Goal: Ask a question

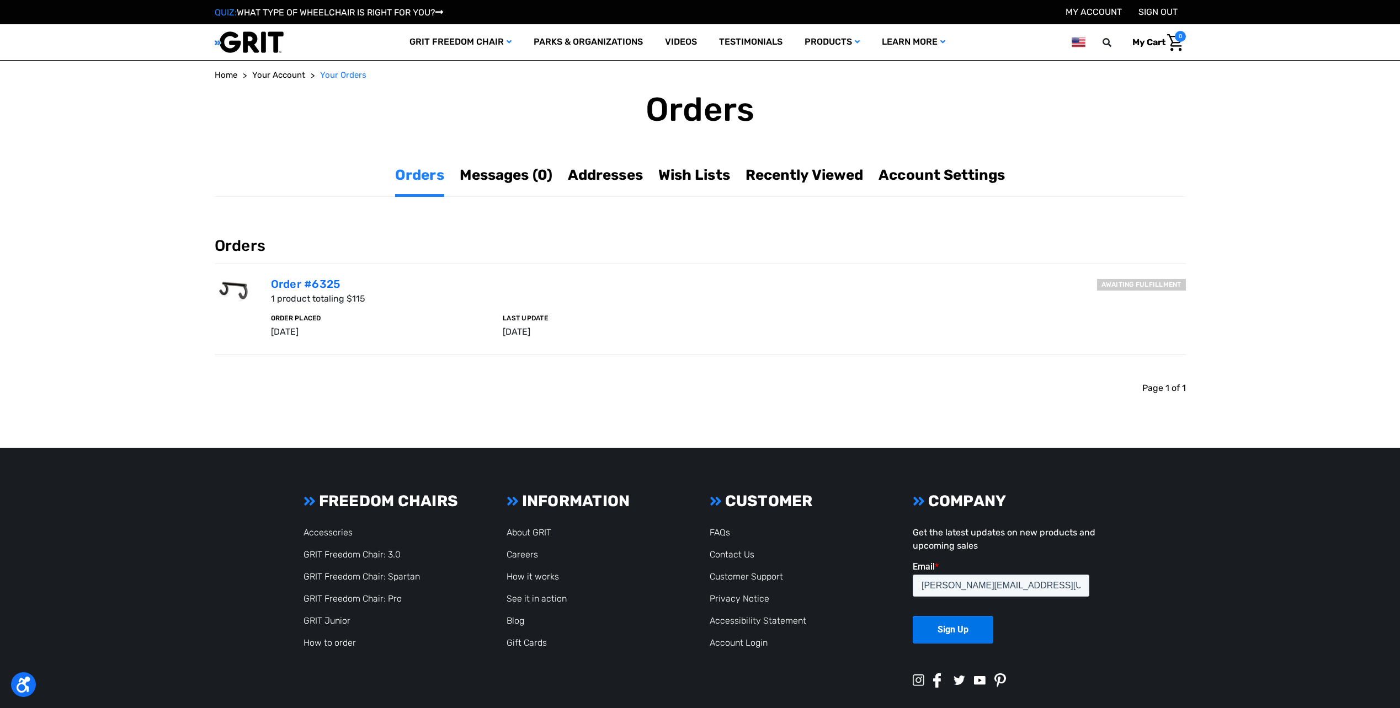
click at [1120, 287] on h6 "Awaiting fulfillment" at bounding box center [1141, 285] width 89 height 12
click at [423, 178] on link "Orders" at bounding box center [419, 175] width 49 height 22
click at [307, 282] on link "Order #6325" at bounding box center [306, 284] width 70 height 13
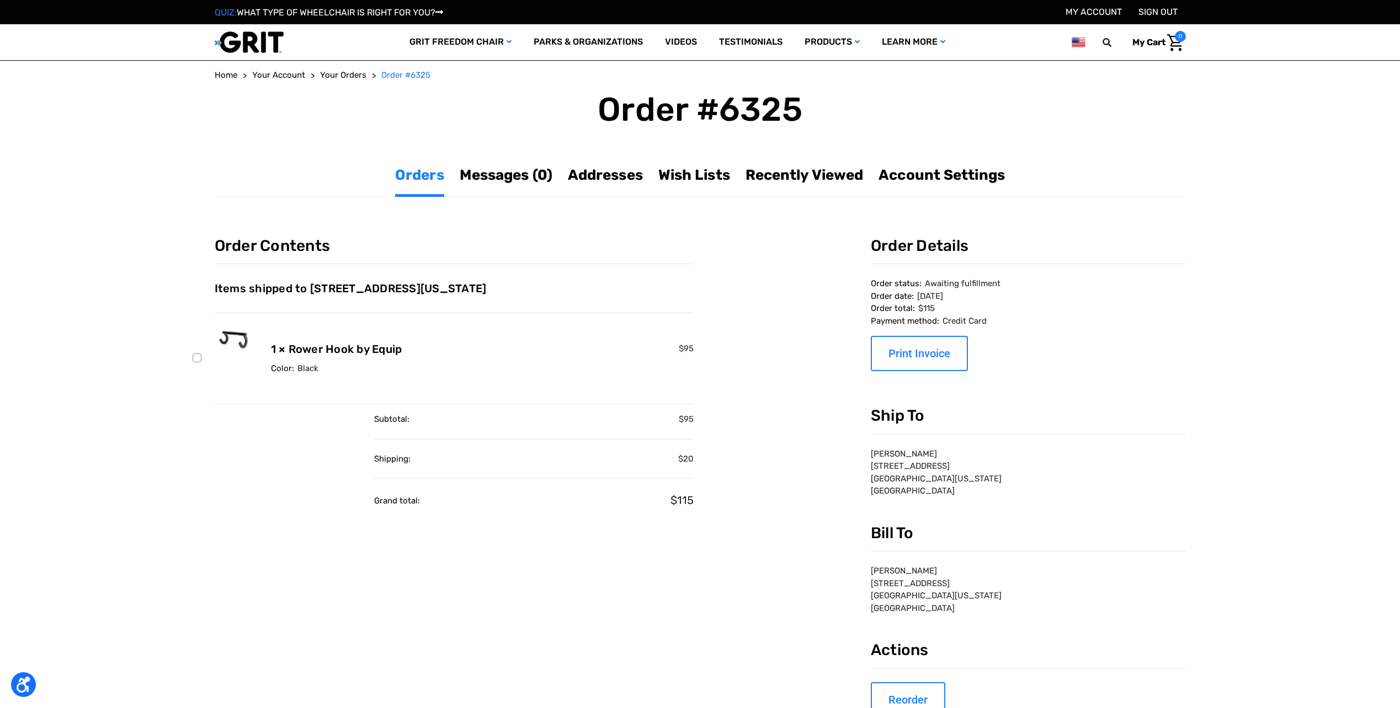
click at [1001, 305] on dd "$115" at bounding box center [1028, 308] width 315 height 13
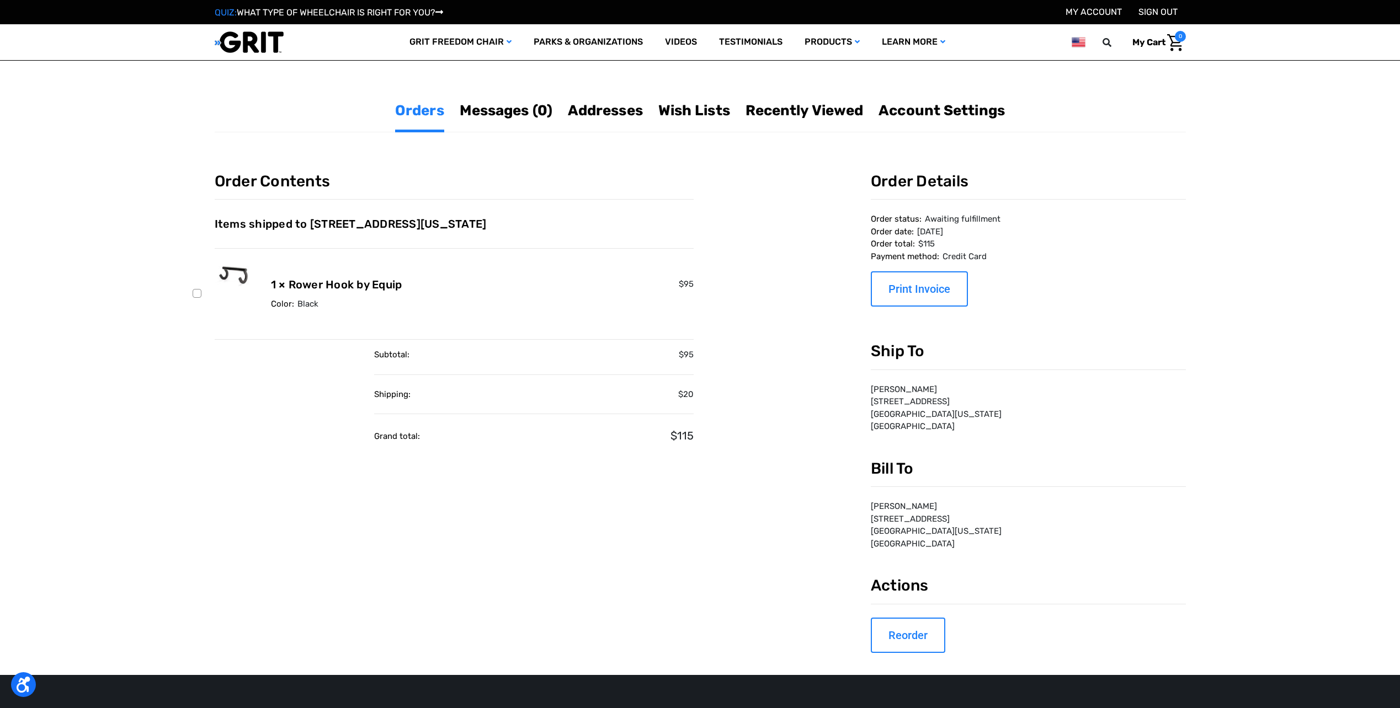
scroll to position [3, 0]
click at [900, 236] on dt "Order date:" at bounding box center [892, 232] width 43 height 13
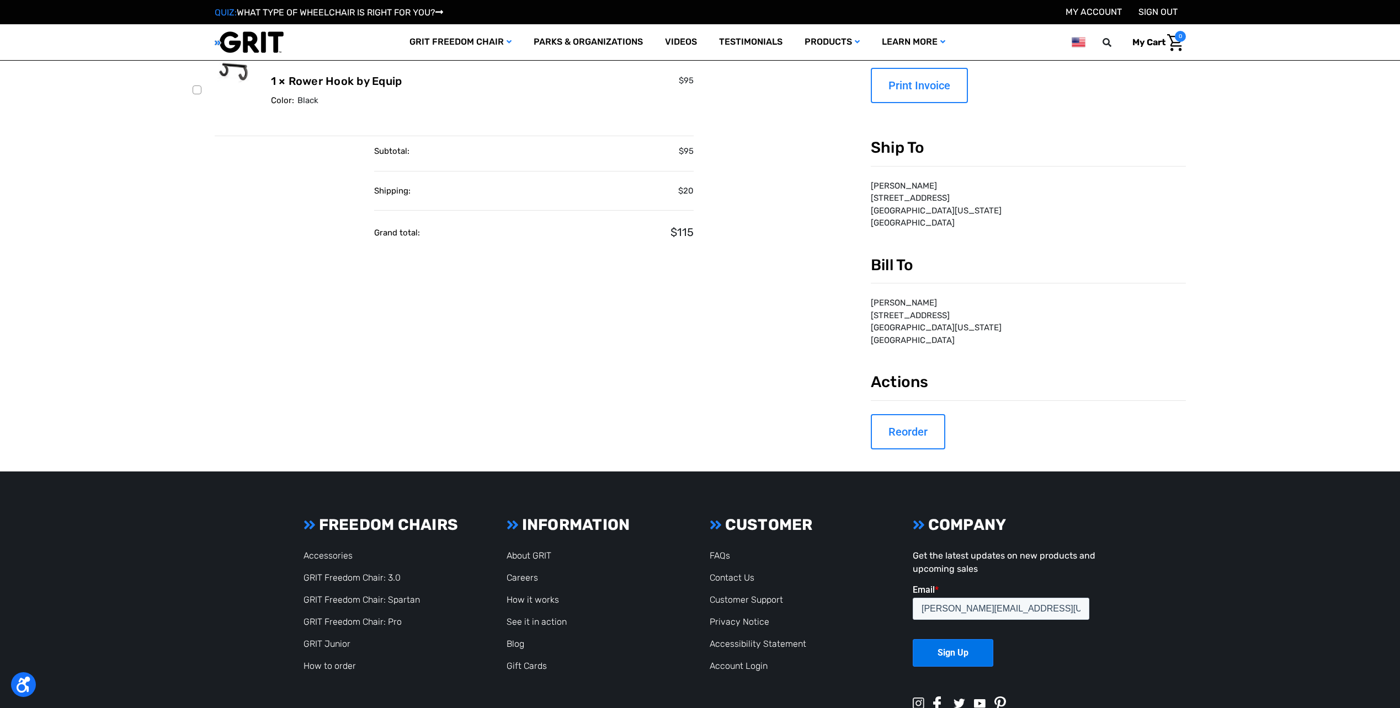
scroll to position [257, 0]
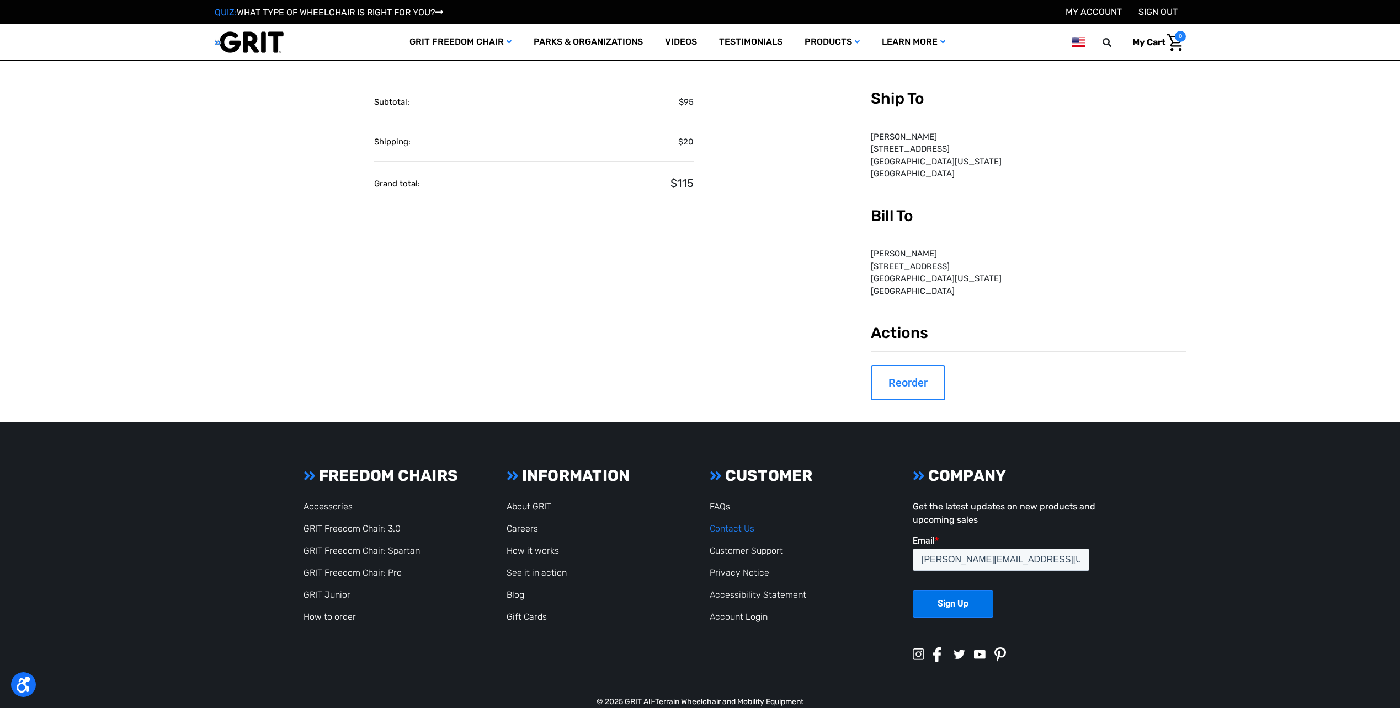
click at [732, 529] on link "Contact Us" at bounding box center [732, 529] width 45 height 10
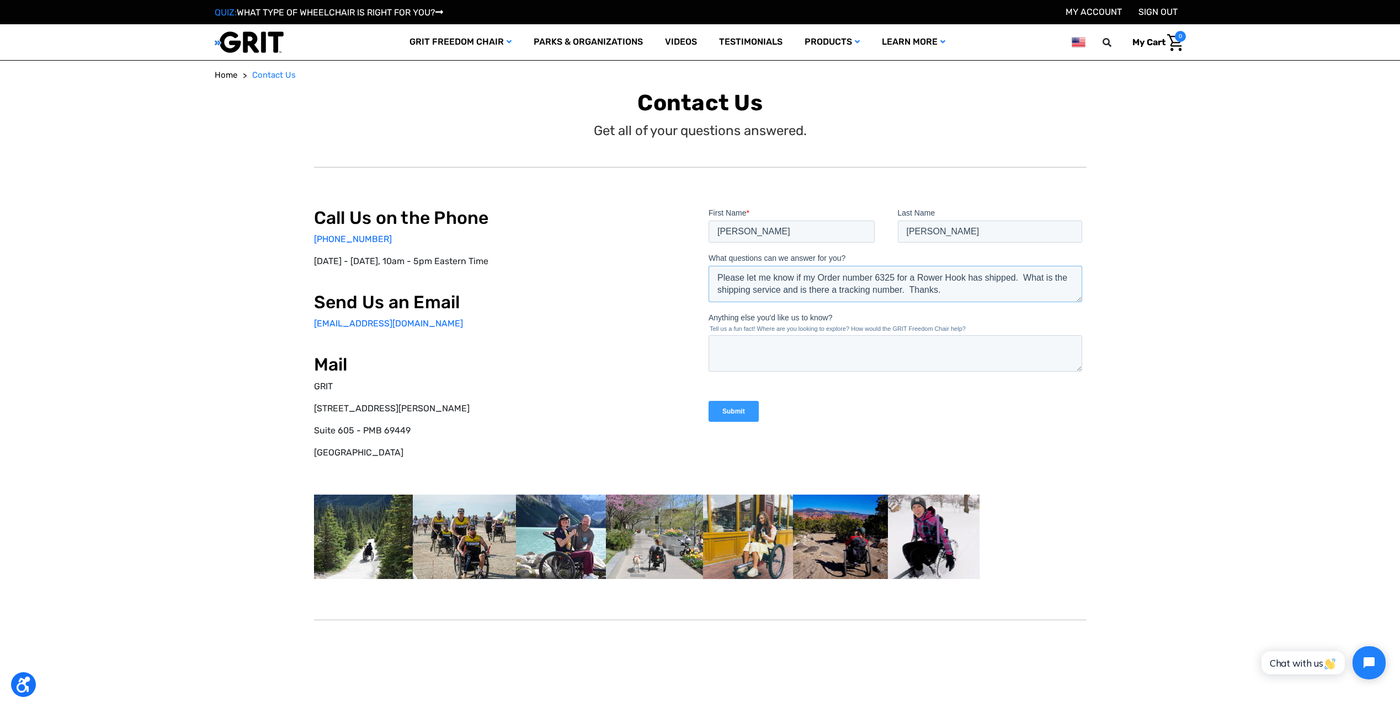
click at [906, 288] on textarea "Please let me know if my Order number 6325 for a Rower Hook has shipped. What i…" at bounding box center [895, 283] width 374 height 36
click at [904, 287] on textarea "Please let me know if my Order number 6325 for a Rower Hook has shipped. What i…" at bounding box center [895, 283] width 374 height 36
type textarea "Please let me know if my Order number 6325 for a Rower Hook has shipped. What i…"
click at [862, 422] on div "Submit" at bounding box center [897, 411] width 378 height 40
click at [733, 409] on input "Submit" at bounding box center [733, 411] width 50 height 21
